Goal: Obtain resource: Download file/media

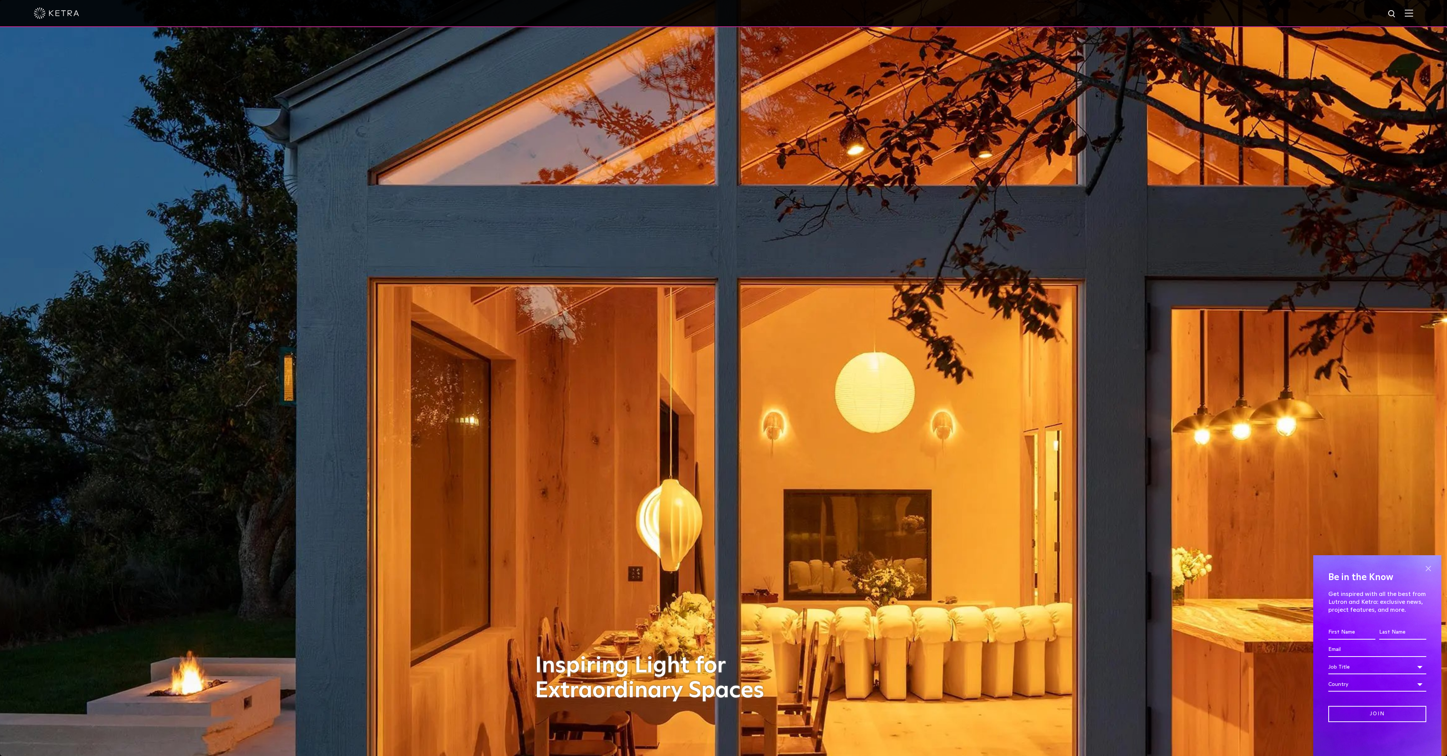
click at [1430, 569] on span at bounding box center [1427, 568] width 11 height 11
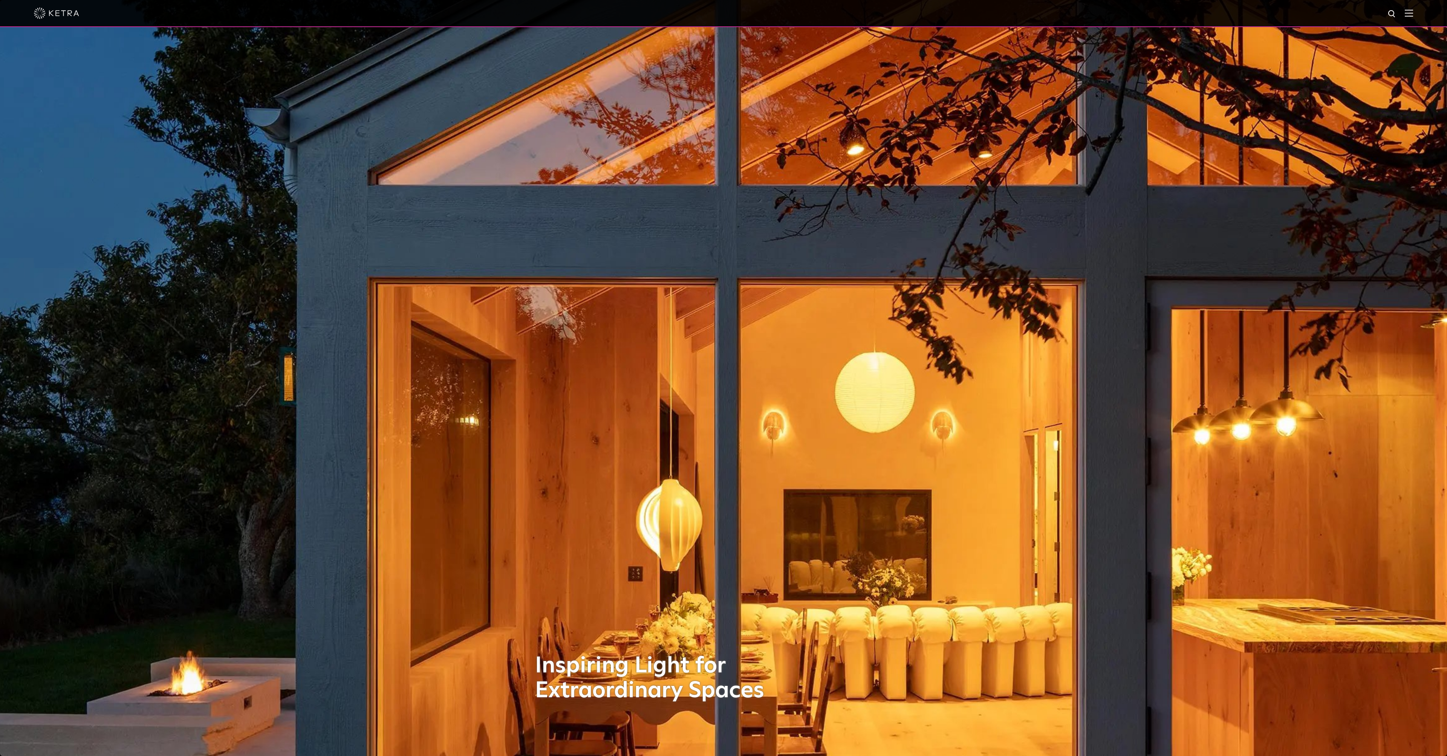
click at [1413, 11] on div at bounding box center [723, 13] width 1447 height 27
click at [1409, 12] on img at bounding box center [1408, 12] width 8 height 7
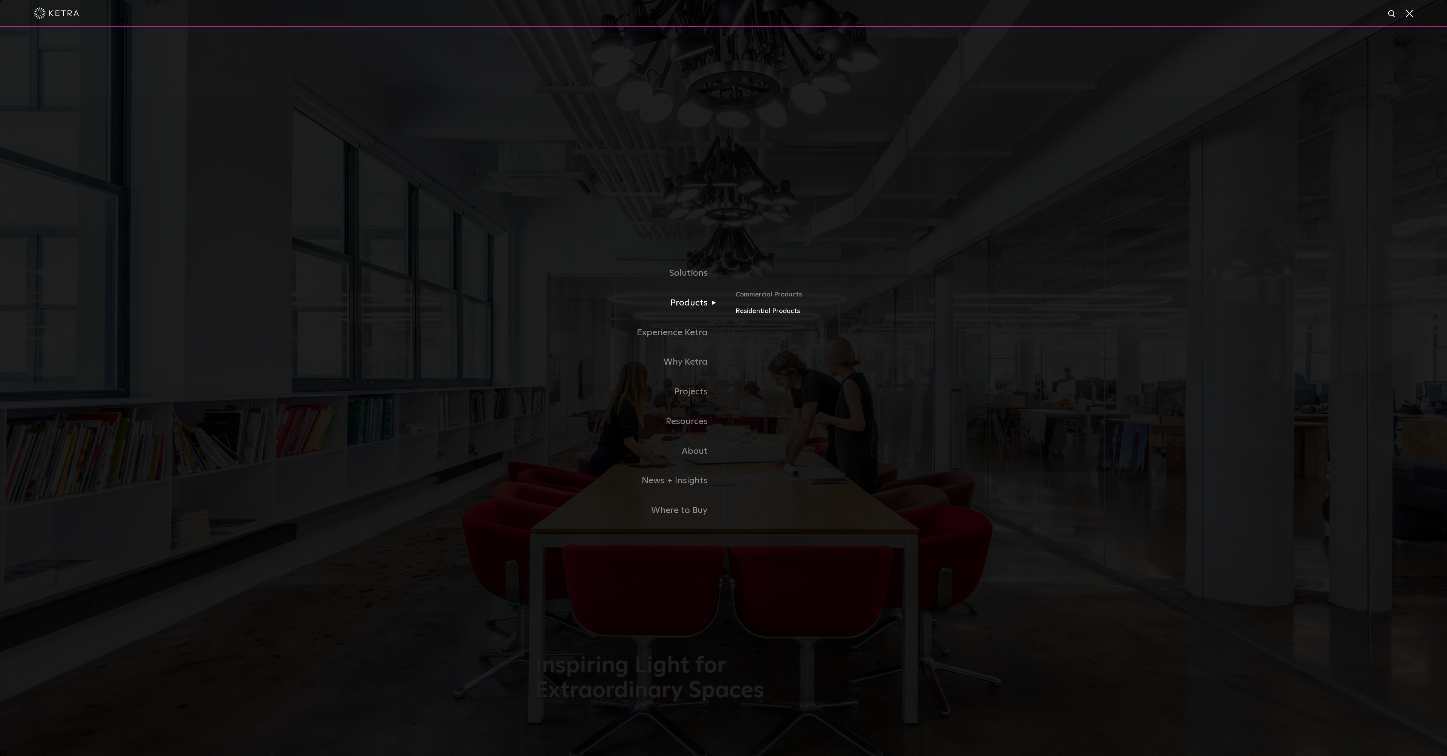
click at [754, 309] on link "Residential Products" at bounding box center [823, 311] width 176 height 11
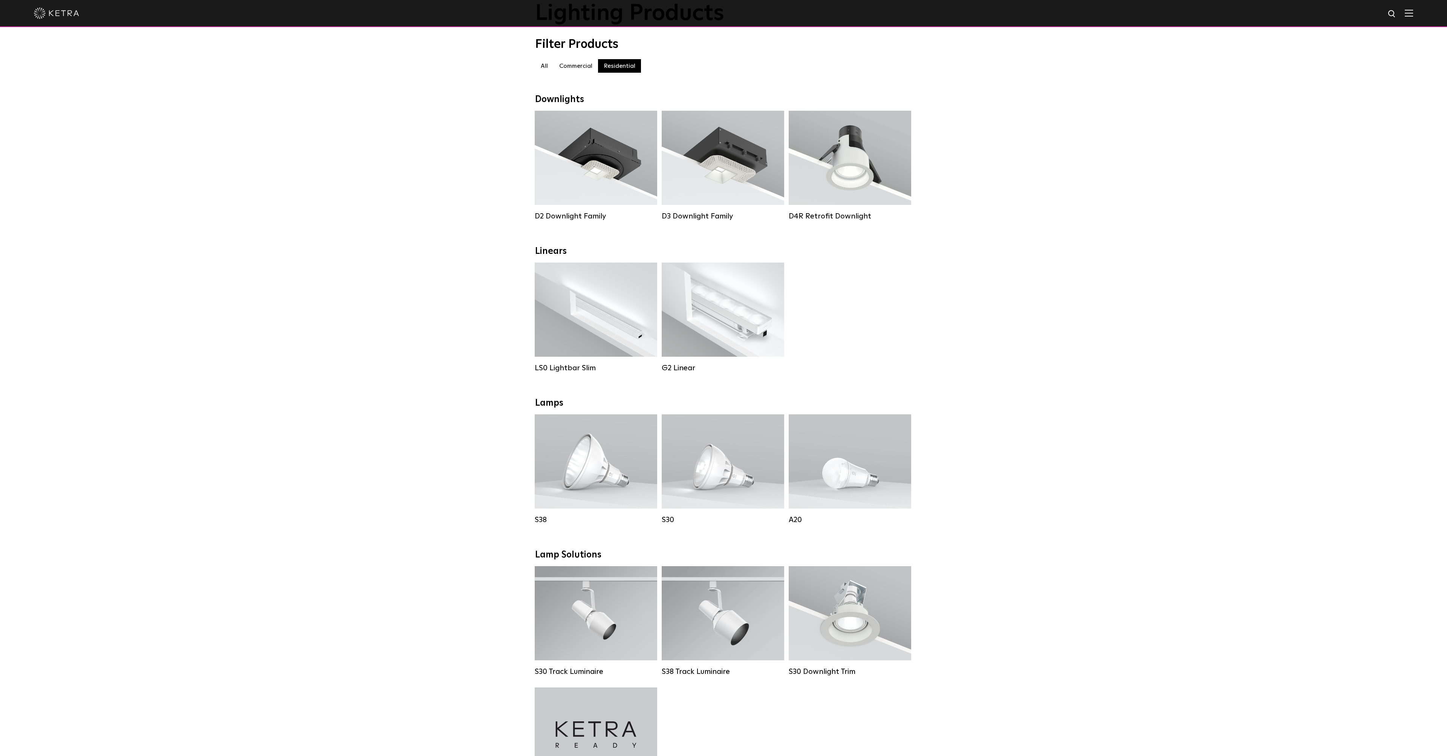
scroll to position [55, 0]
click at [571, 315] on div "Lumen Output: 200 / 350 Colors: White / Black Control: X96 Controller" at bounding box center [595, 310] width 63 height 29
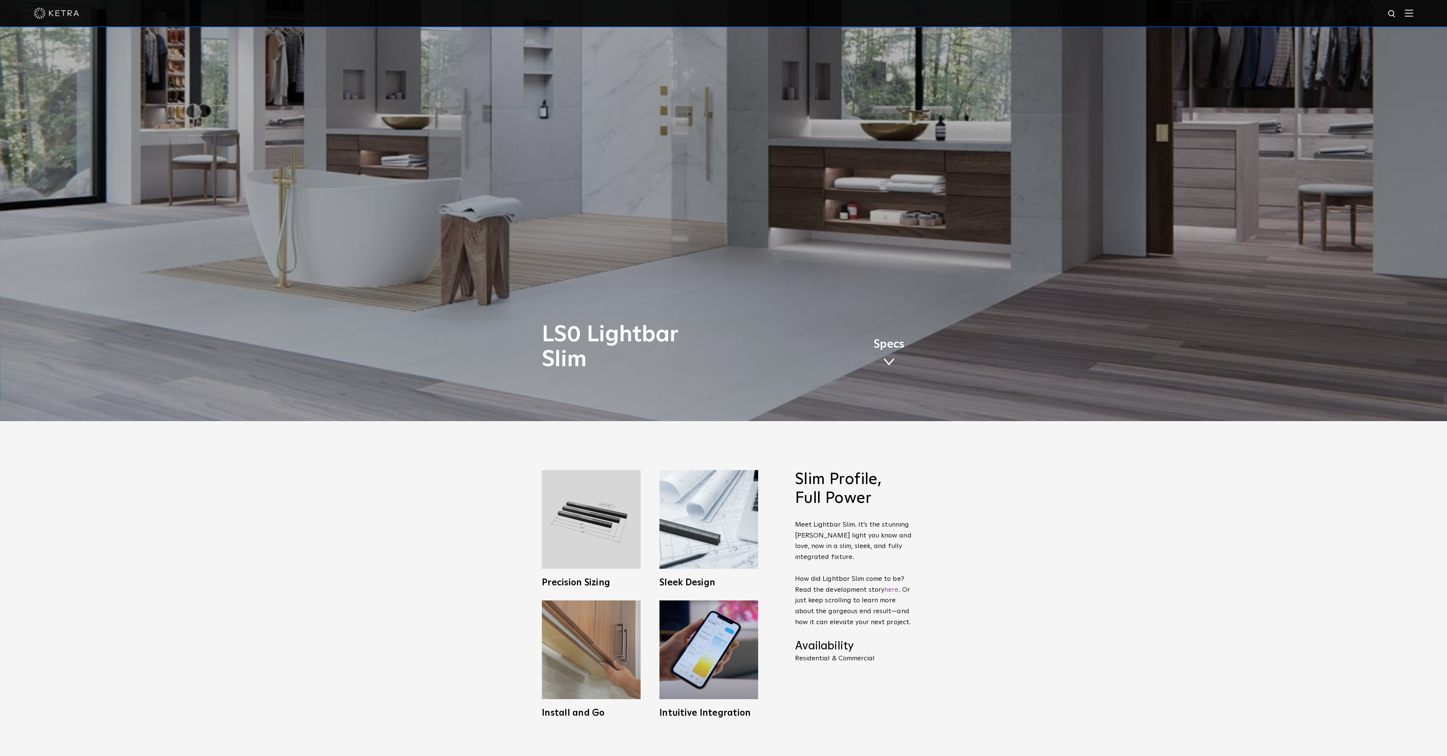
scroll to position [347, 0]
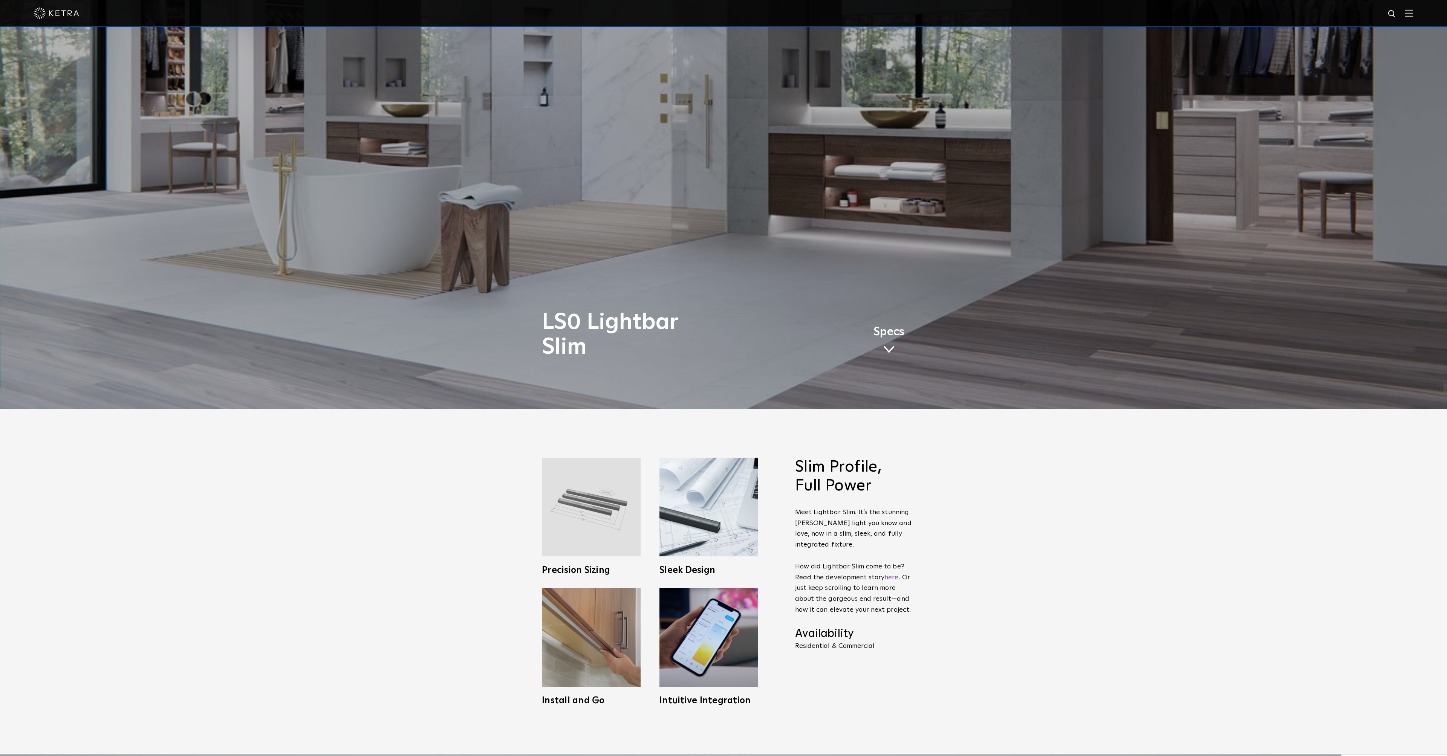
click at [600, 519] on img at bounding box center [591, 507] width 99 height 99
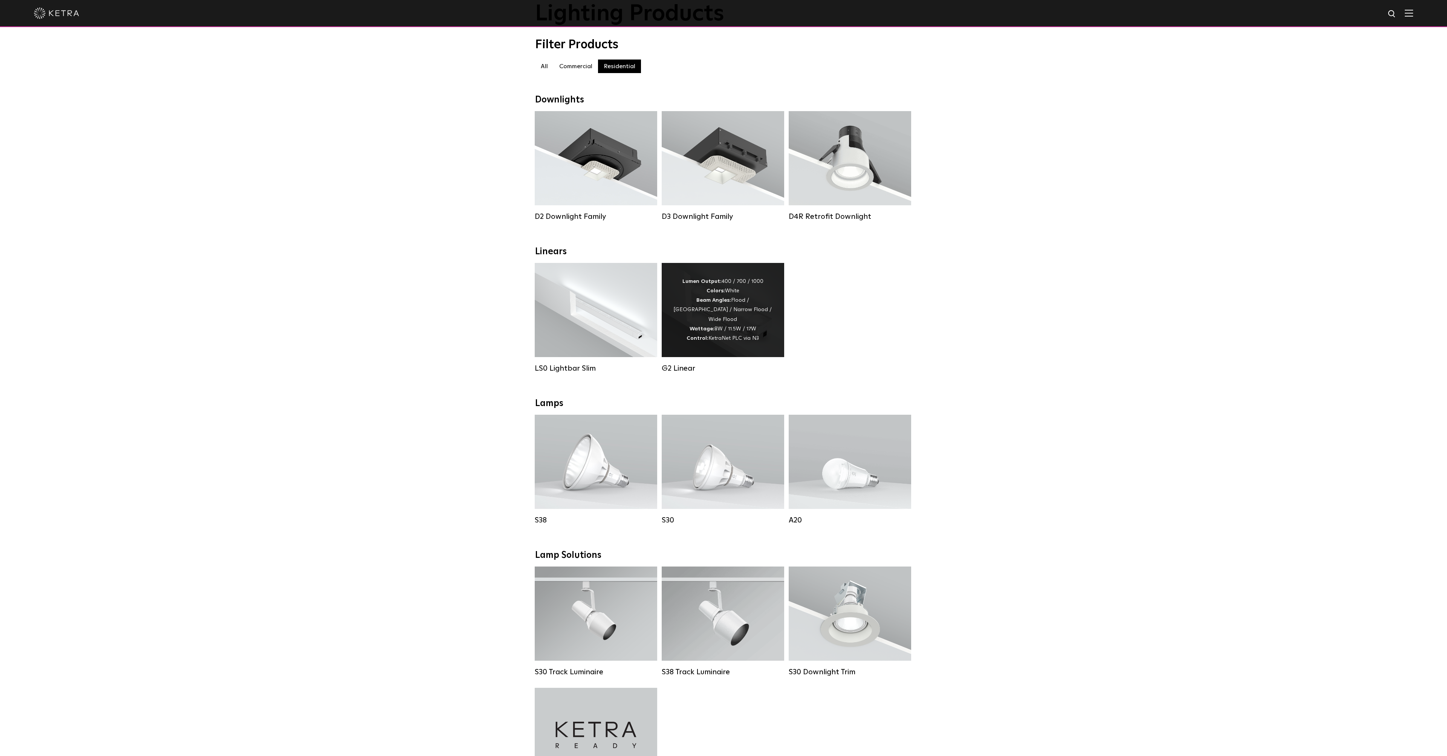
click at [721, 320] on div "Lumen Output: 400 / 700 / 1000 Colors: White Beam Angles: Flood / Graze / Narro…" at bounding box center [723, 310] width 100 height 66
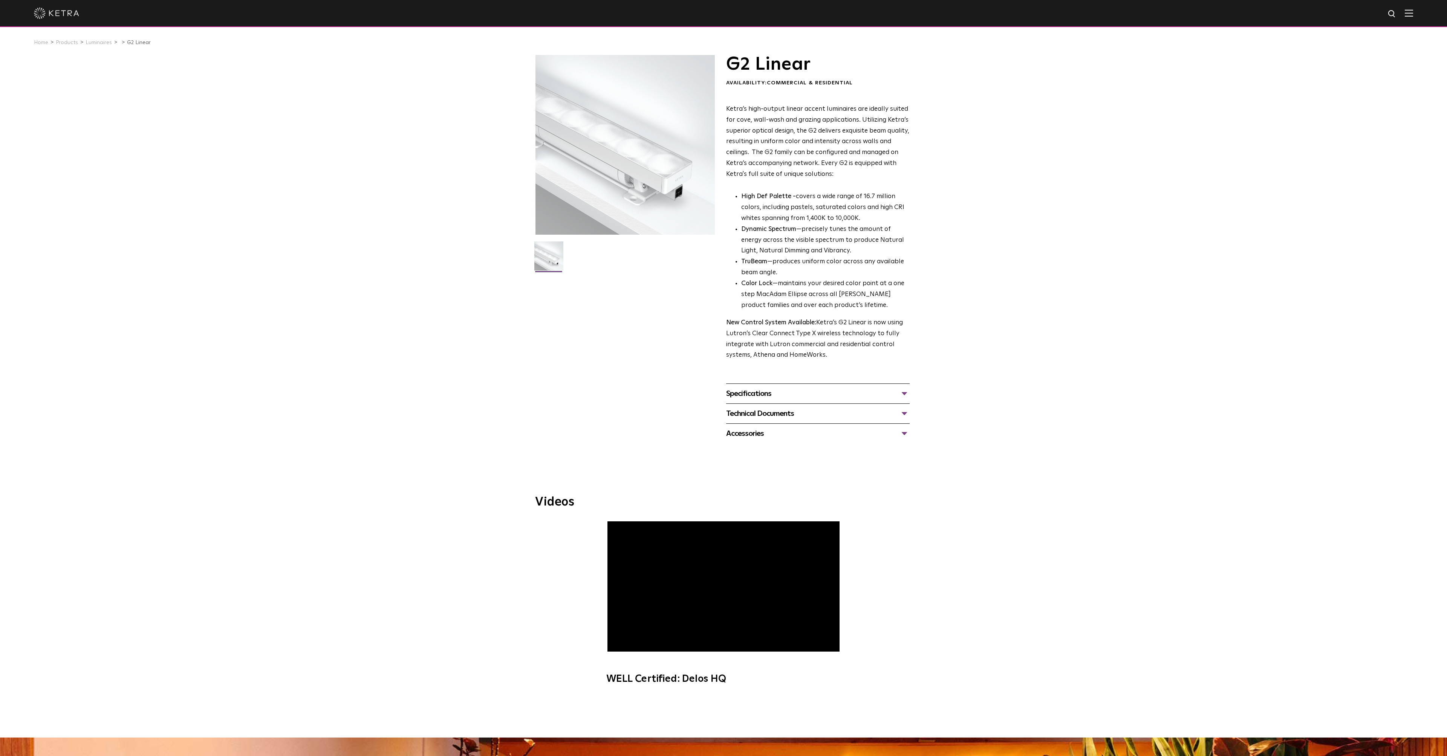
click at [802, 392] on div "Specifications" at bounding box center [817, 394] width 183 height 12
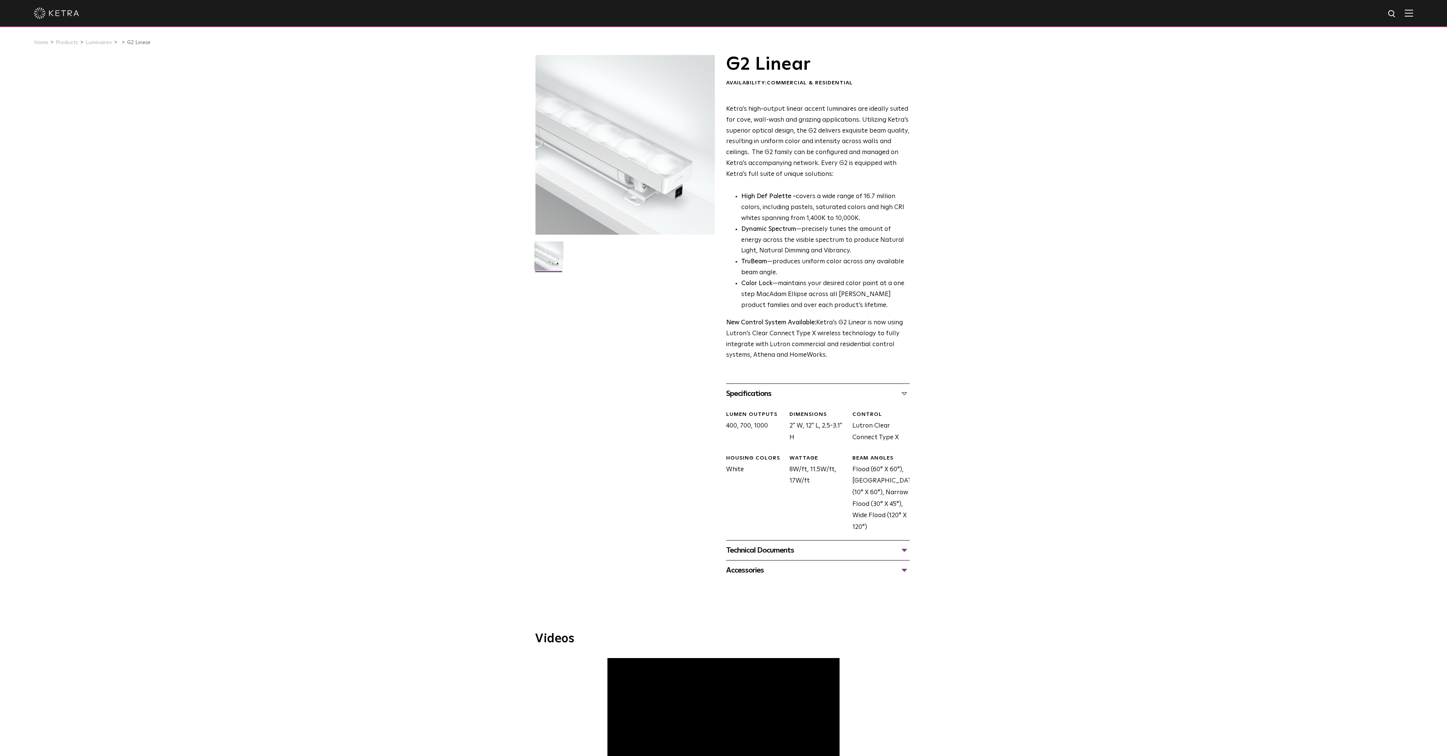
click at [799, 491] on div "WATTAGE 8W/ft, 11.5W/ft, 17W/ft" at bounding box center [815, 494] width 63 height 78
click at [837, 547] on div "Technical Documents" at bounding box center [817, 550] width 183 height 12
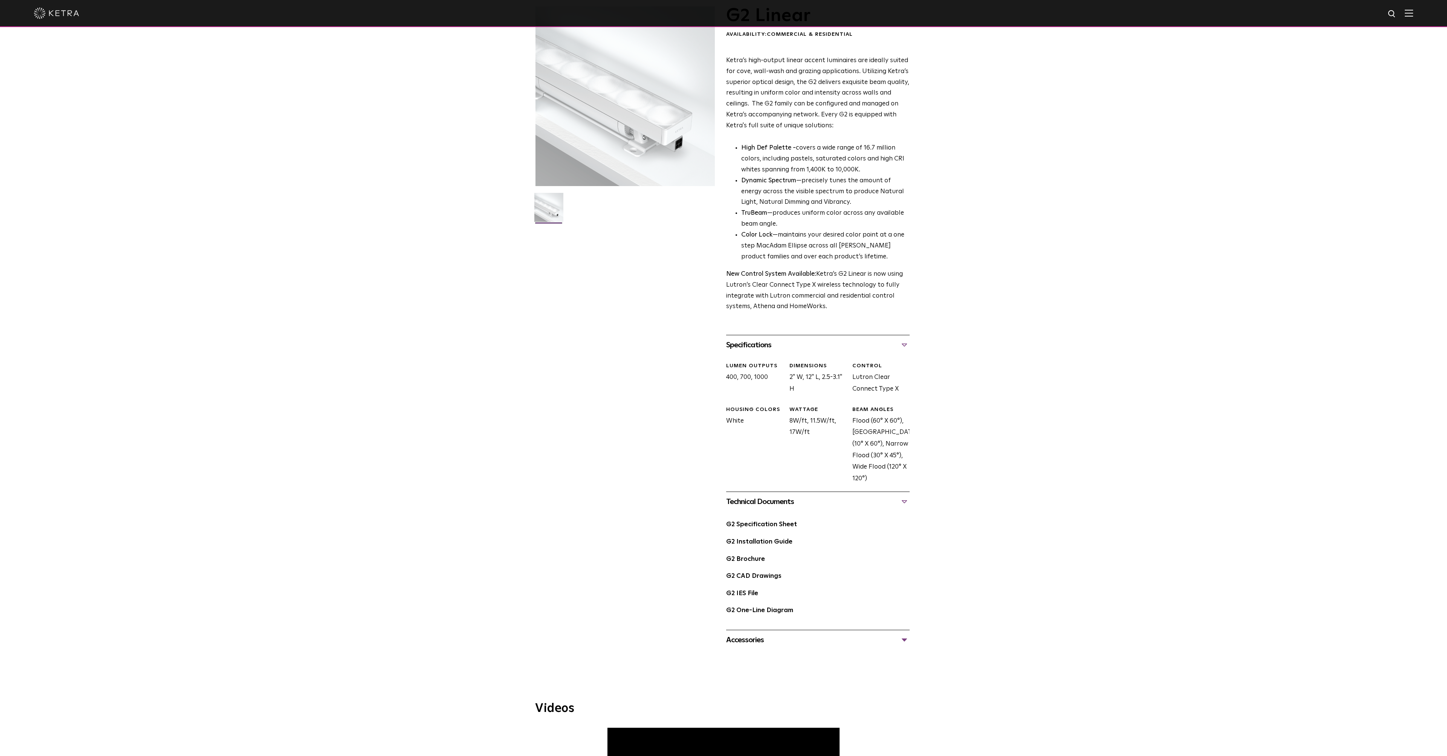
scroll to position [50, 0]
click at [745, 593] on link "G2 IES File" at bounding box center [742, 592] width 32 height 6
click at [1012, 328] on div "G2 Linear Availability: Commercial & Residential Ketra’s high-output linear acc…" at bounding box center [723, 326] width 1447 height 643
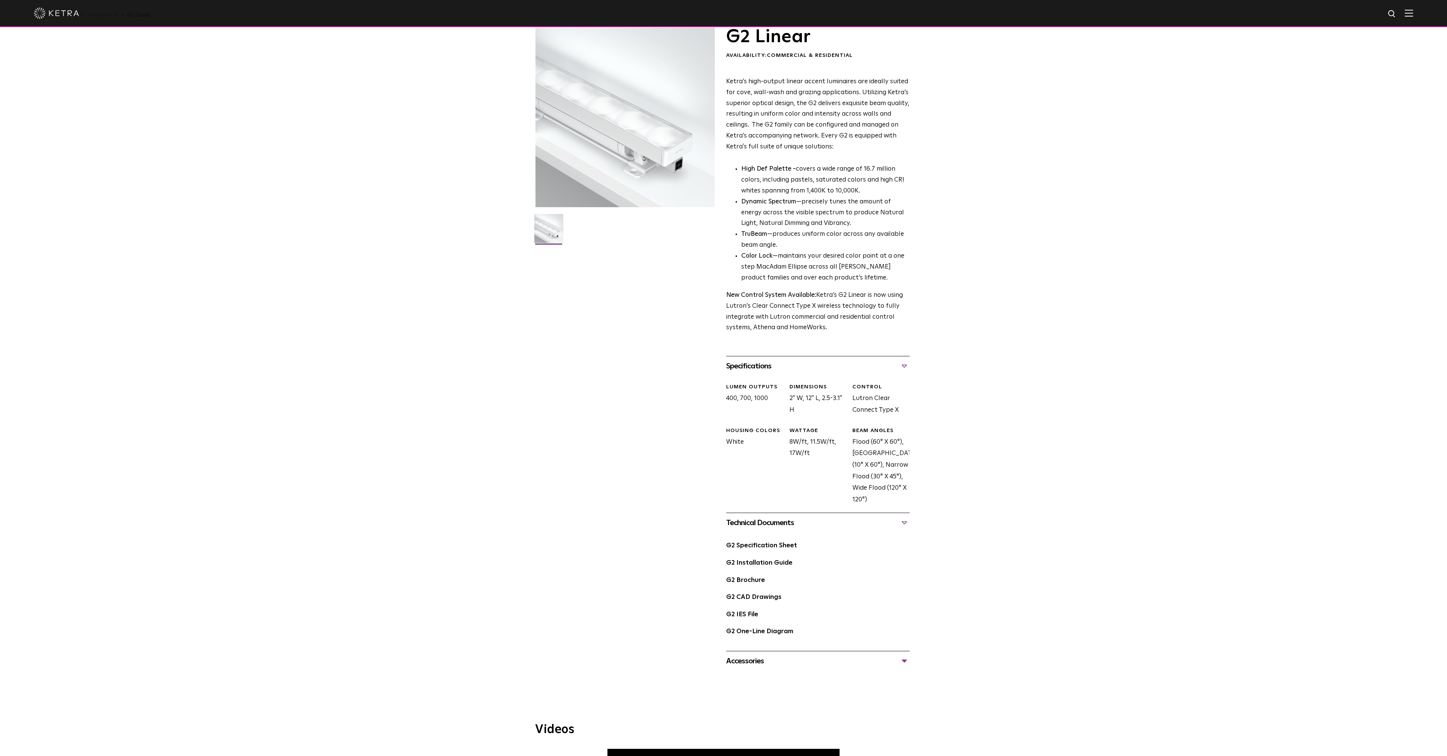
scroll to position [0, 0]
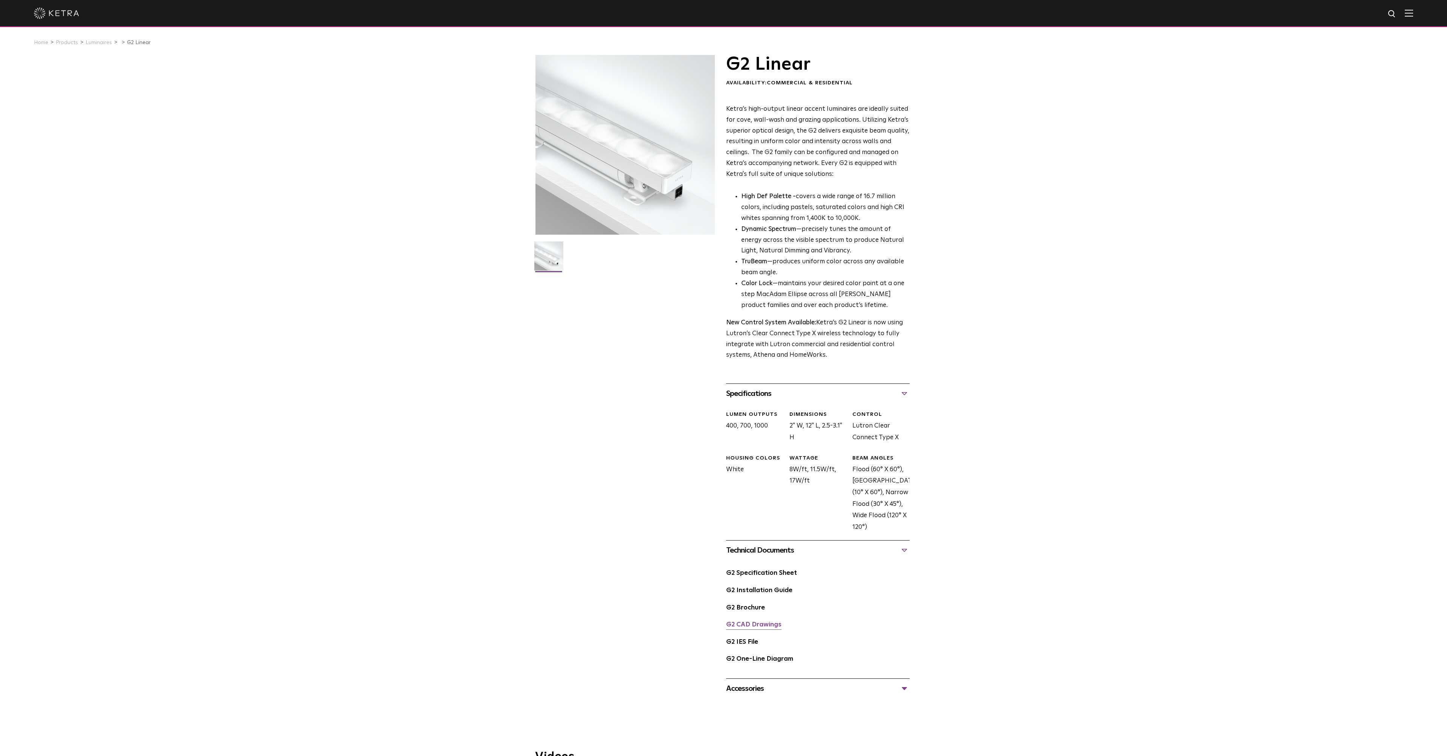
click at [755, 626] on link "G2 CAD Drawings" at bounding box center [753, 625] width 55 height 6
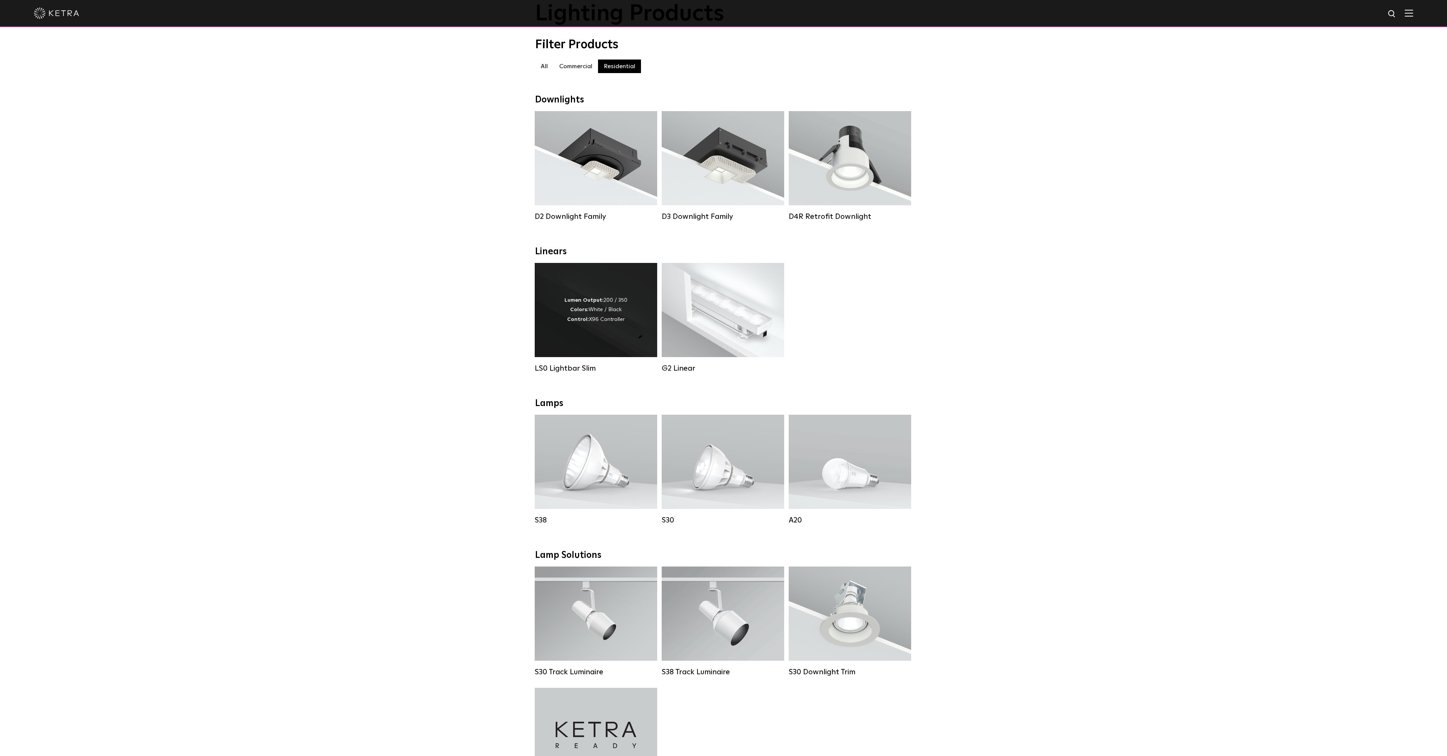
click at [573, 335] on div "Lumen Output: 200 / 350 Colors: White / Black Control: X96 Controller" at bounding box center [596, 310] width 122 height 94
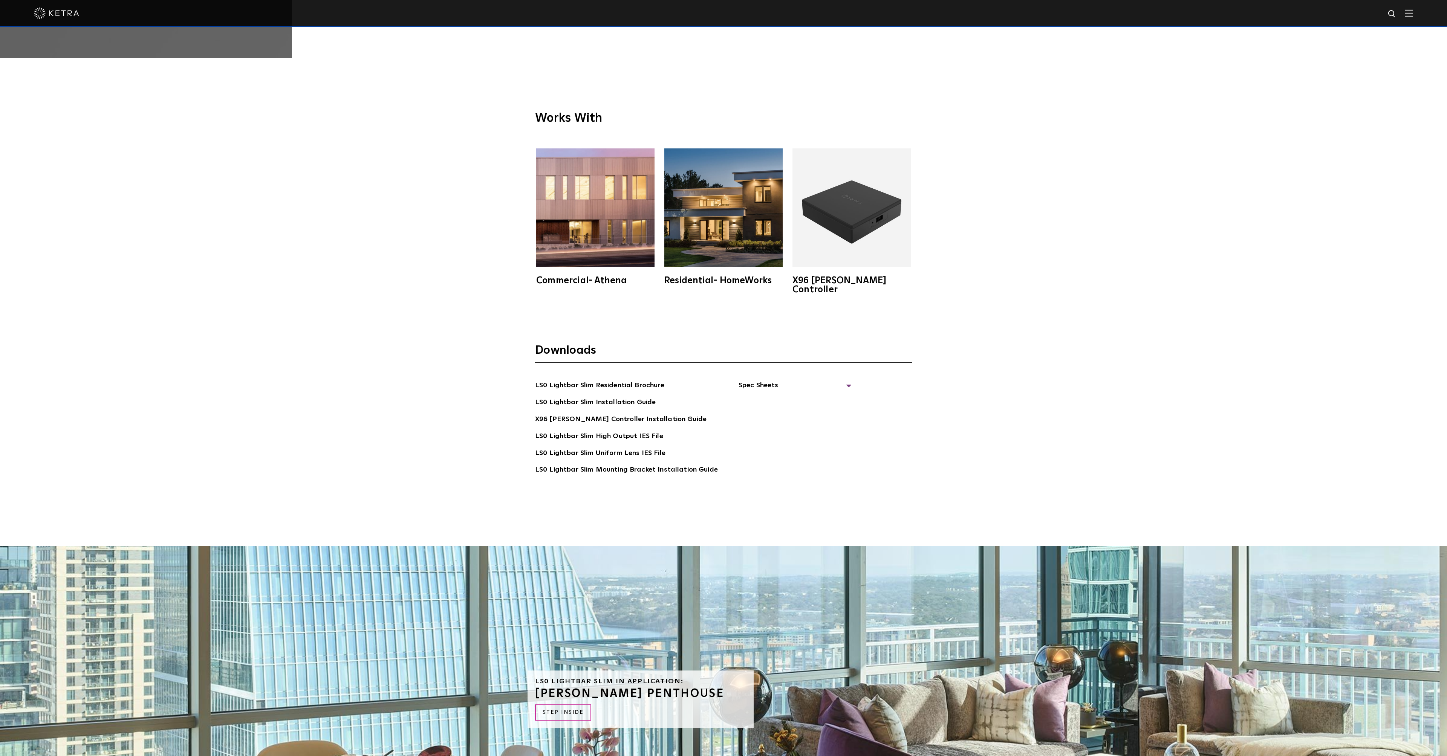
scroll to position [3196, 0]
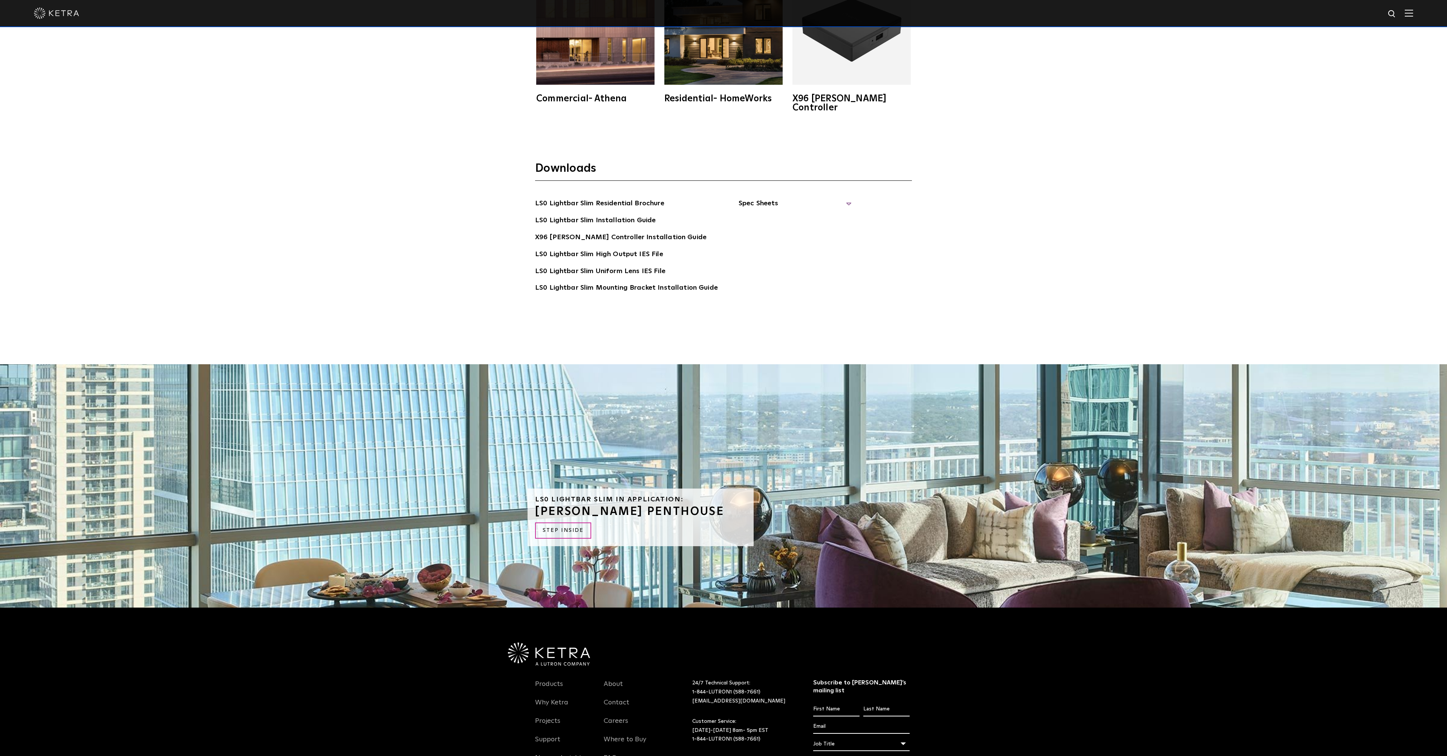
click at [768, 198] on span "Spec Sheets" at bounding box center [794, 206] width 113 height 17
click at [610, 249] on link "LS0 Lightbar Slim High Output IES File" at bounding box center [599, 255] width 128 height 12
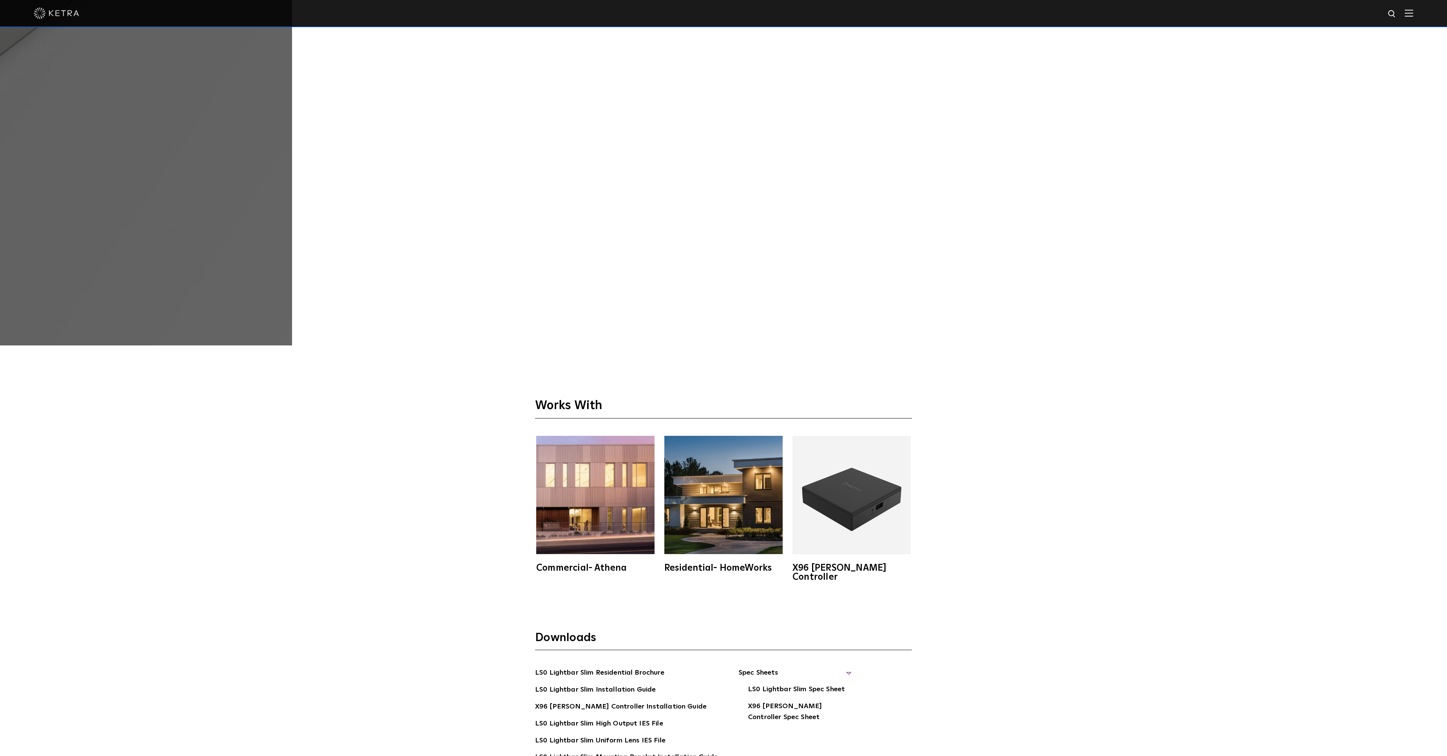
scroll to position [3046, 0]
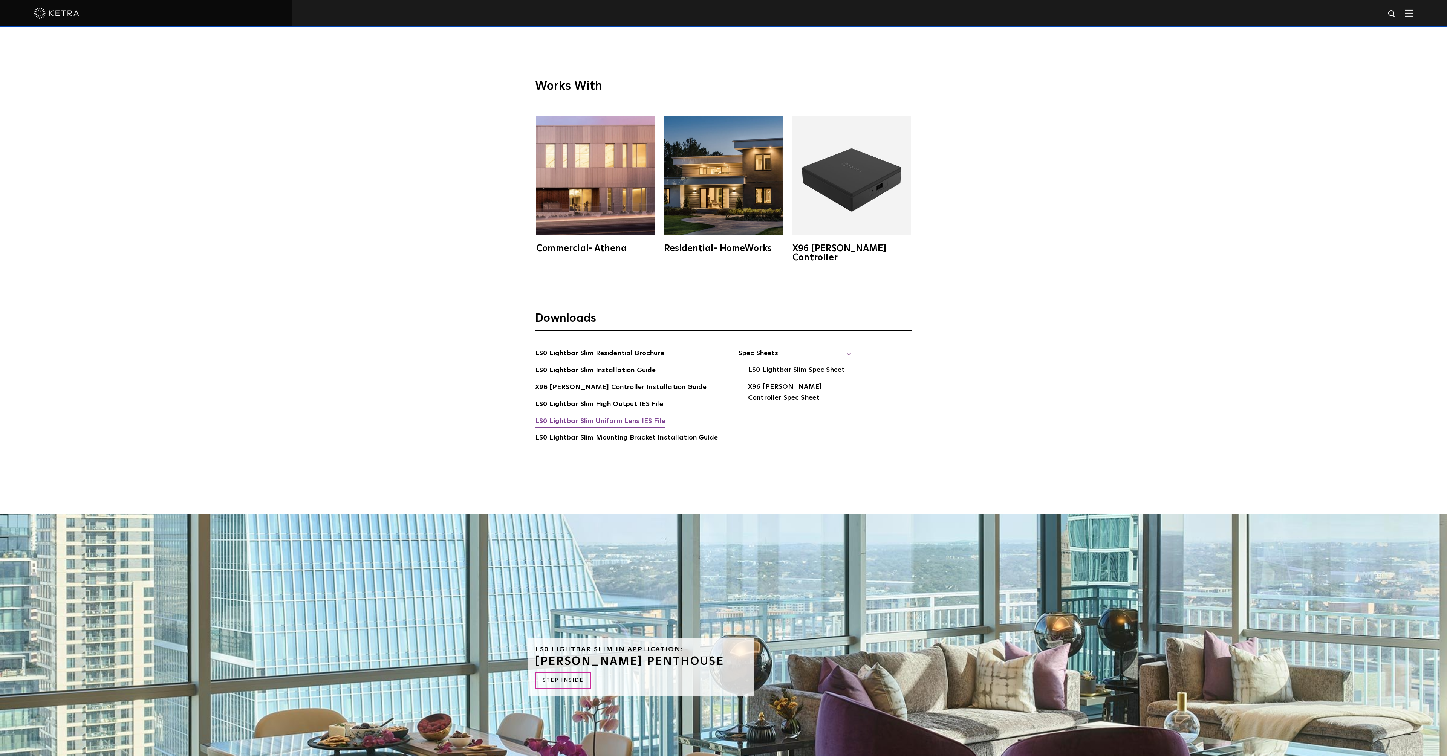
click at [651, 416] on link "LS0 Lightbar Slim Uniform Lens IES File" at bounding box center [600, 422] width 130 height 12
click at [768, 365] on link "LS0 Lightbar Slim Spec Sheet" at bounding box center [796, 371] width 97 height 12
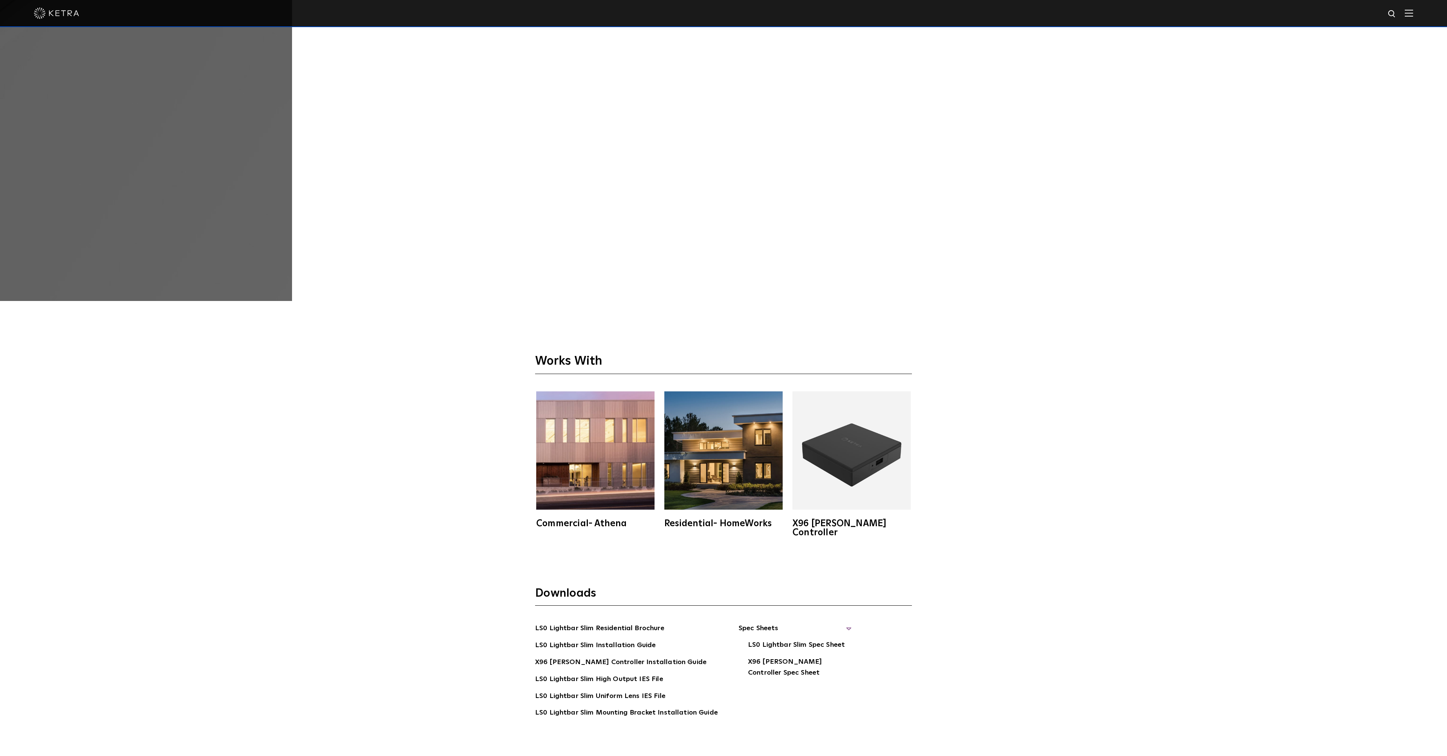
scroll to position [2735, 0]
